Goal: Transaction & Acquisition: Subscribe to service/newsletter

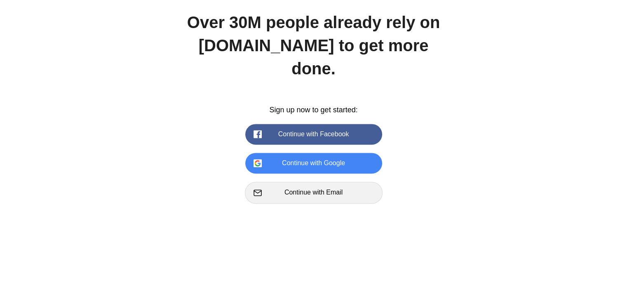
scroll to position [1146, 0]
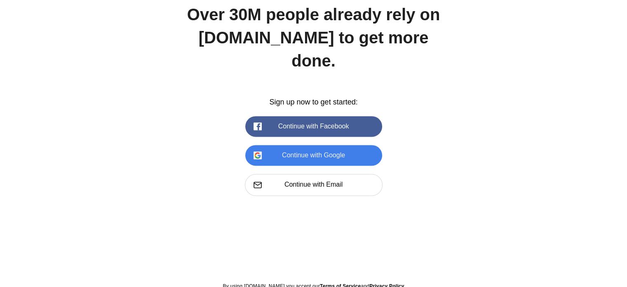
click at [315, 145] on button "Continue with Google" at bounding box center [313, 155] width 137 height 21
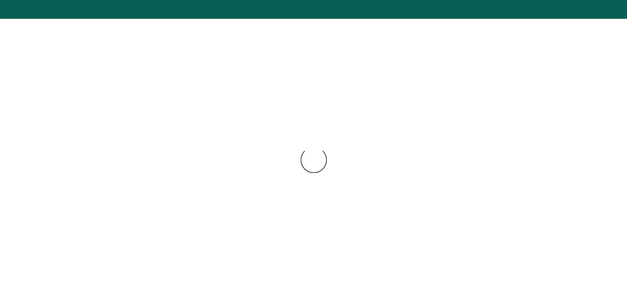
scroll to position [1068, 0]
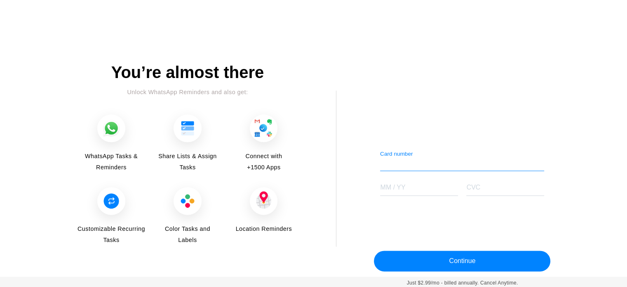
scroll to position [1029, 0]
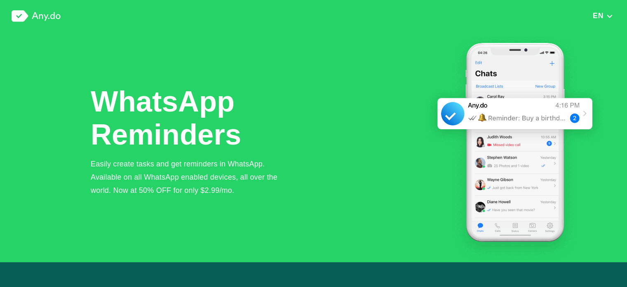
click at [609, 14] on img "button" at bounding box center [609, 16] width 7 height 6
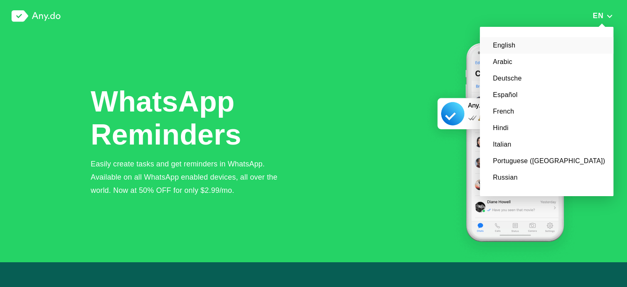
click at [33, 14] on img at bounding box center [36, 16] width 49 height 12
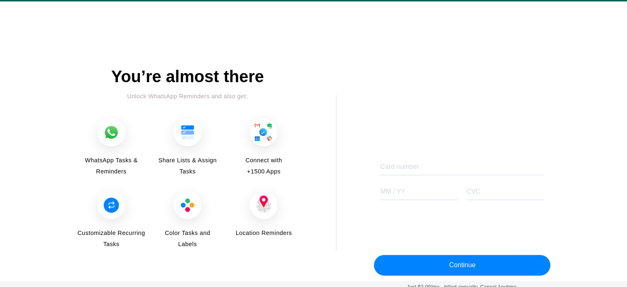
scroll to position [1029, 0]
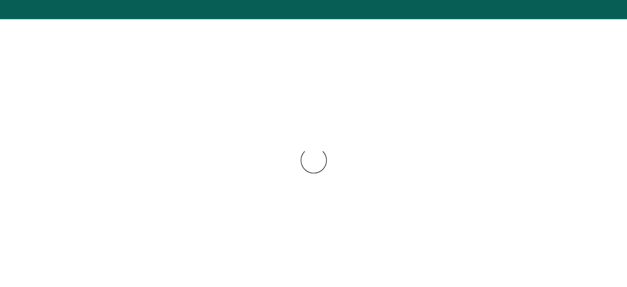
scroll to position [1011, 0]
